Goal: Task Accomplishment & Management: Manage account settings

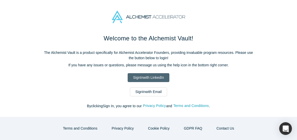
click at [155, 75] on link "Sign In with LinkedIn" at bounding box center [149, 77] width 42 height 9
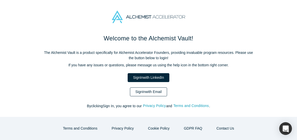
click at [157, 90] on link "Sign In with Email" at bounding box center [148, 92] width 37 height 9
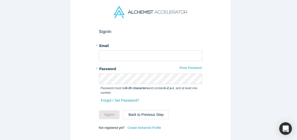
click at [150, 60] on form "Sign In * Email * Password Show Password Password must be 8-20 characters and c…" at bounding box center [150, 80] width 103 height 102
click at [150, 56] on input "text" at bounding box center [150, 55] width 103 height 11
type input "[EMAIL_ADDRESS][DOMAIN_NAME]"
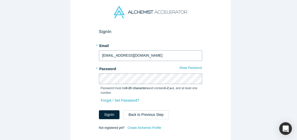
click at [99, 111] on button "Sign In" at bounding box center [109, 115] width 21 height 9
